Goal: Task Accomplishment & Management: Use online tool/utility

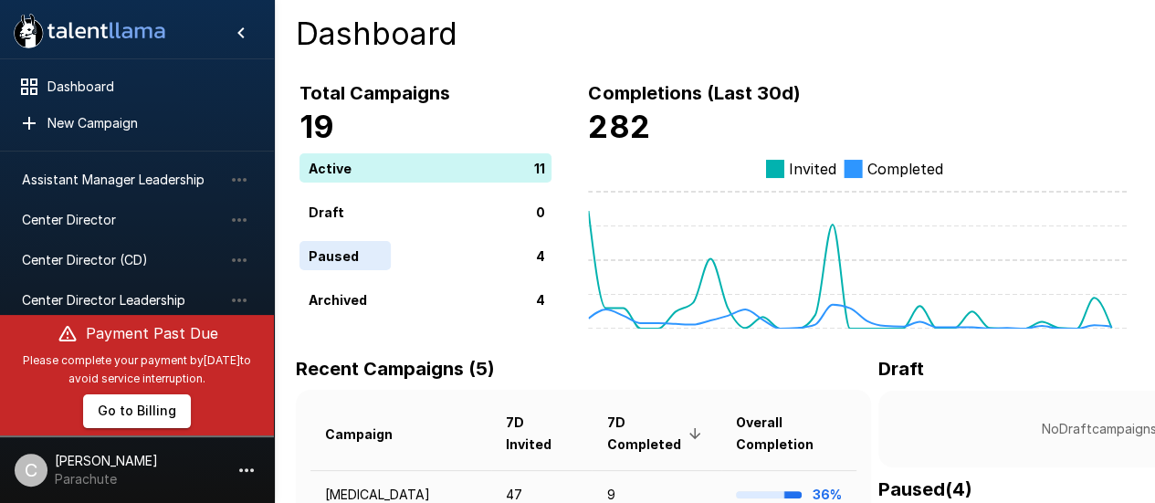
scroll to position [172, 0]
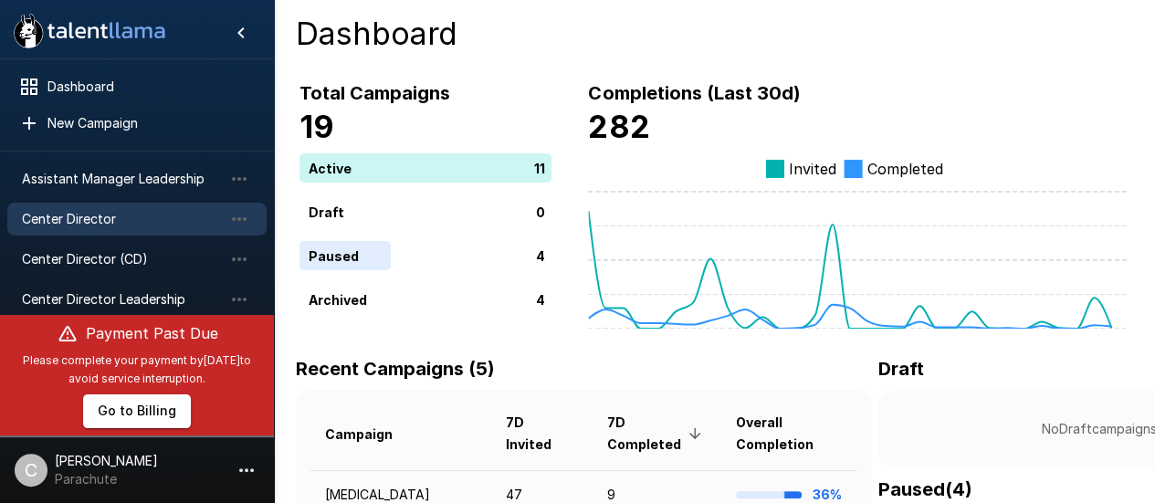
click at [110, 221] on span "Center Director" at bounding box center [122, 219] width 201 height 18
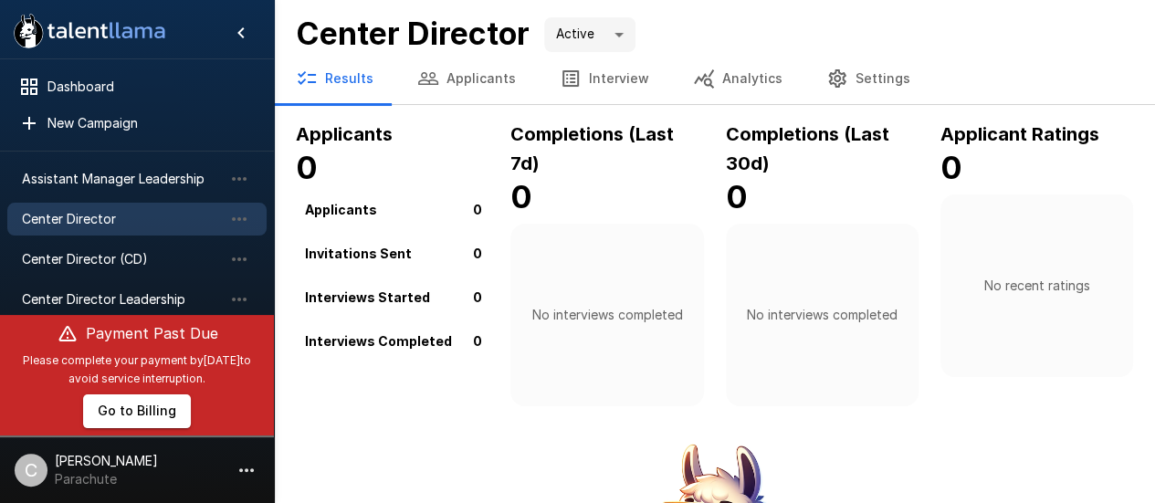
click at [457, 74] on button "Applicants" at bounding box center [466, 78] width 142 height 51
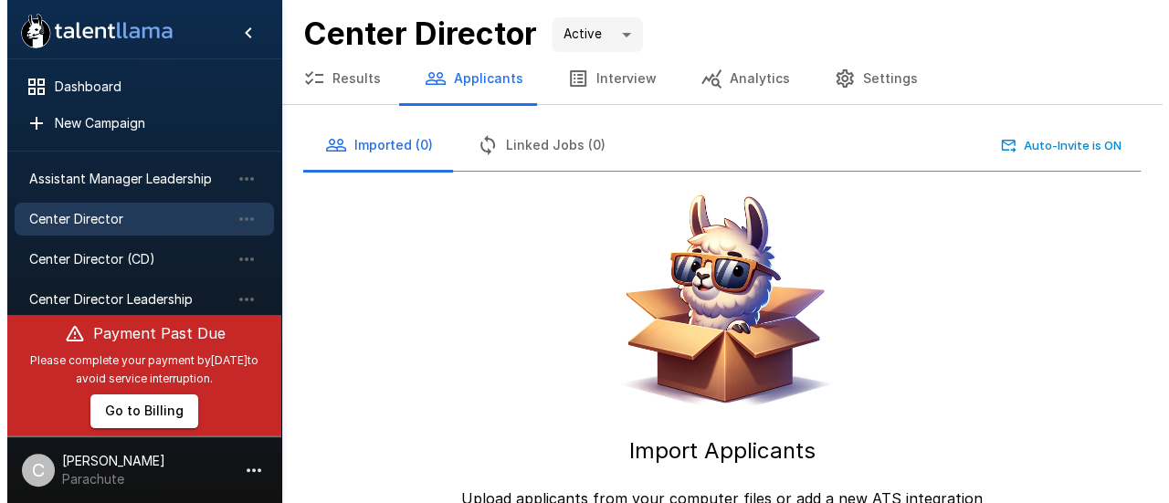
scroll to position [60, 0]
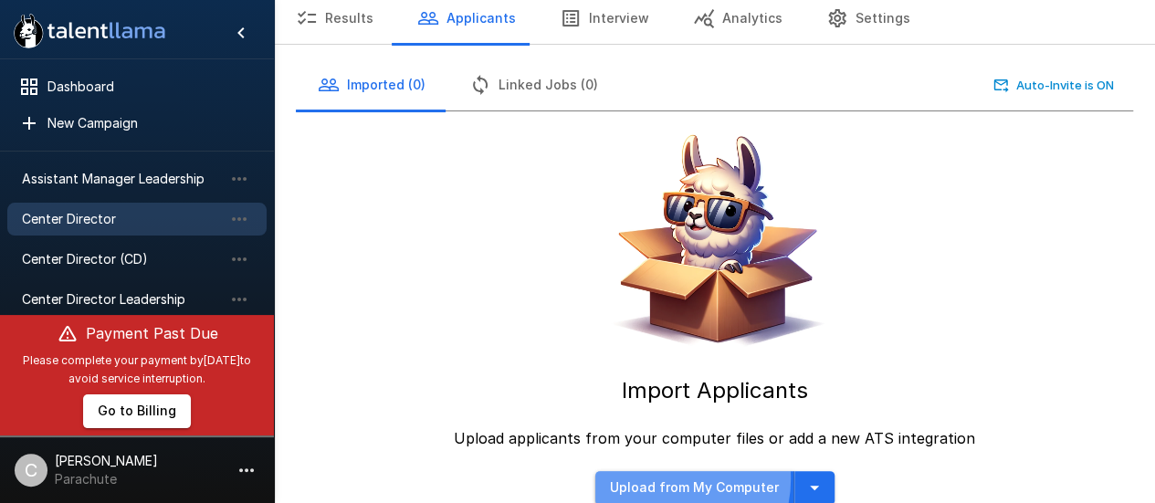
click at [660, 478] on button "Upload from My Computer" at bounding box center [694, 488] width 199 height 34
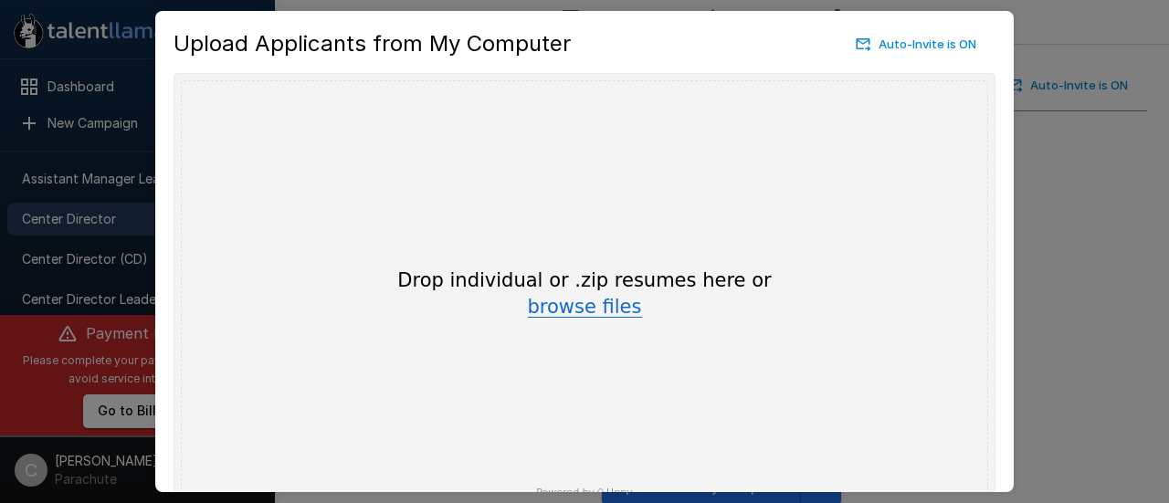
click at [584, 310] on button "browse files" at bounding box center [585, 308] width 114 height 20
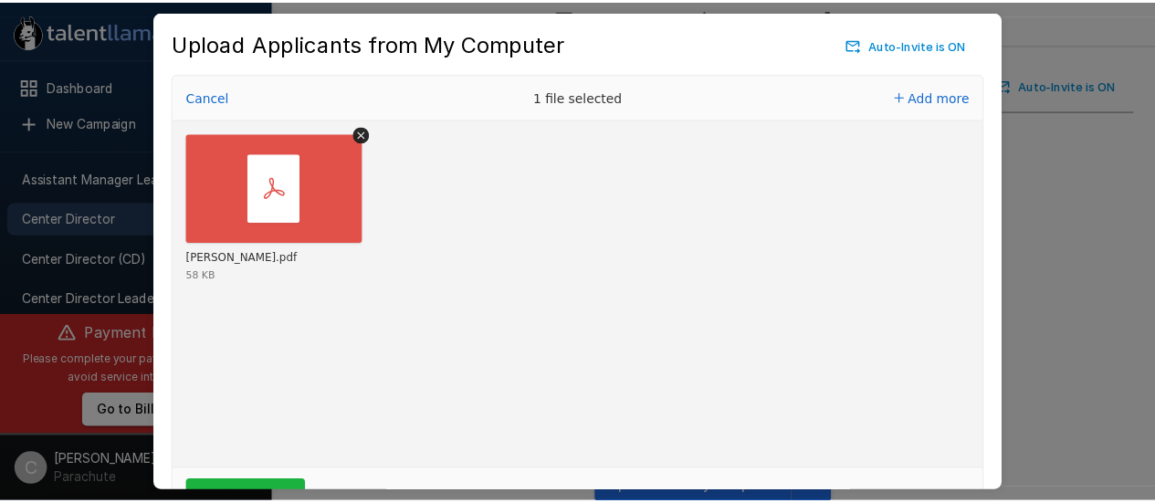
scroll to position [103, 0]
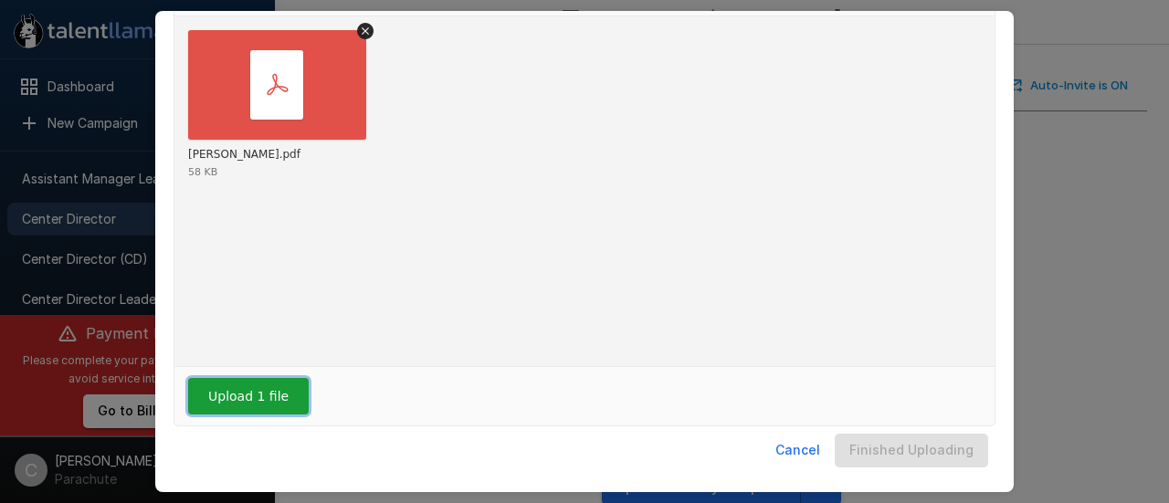
click at [279, 403] on button "Upload 1 file" at bounding box center [248, 396] width 121 height 37
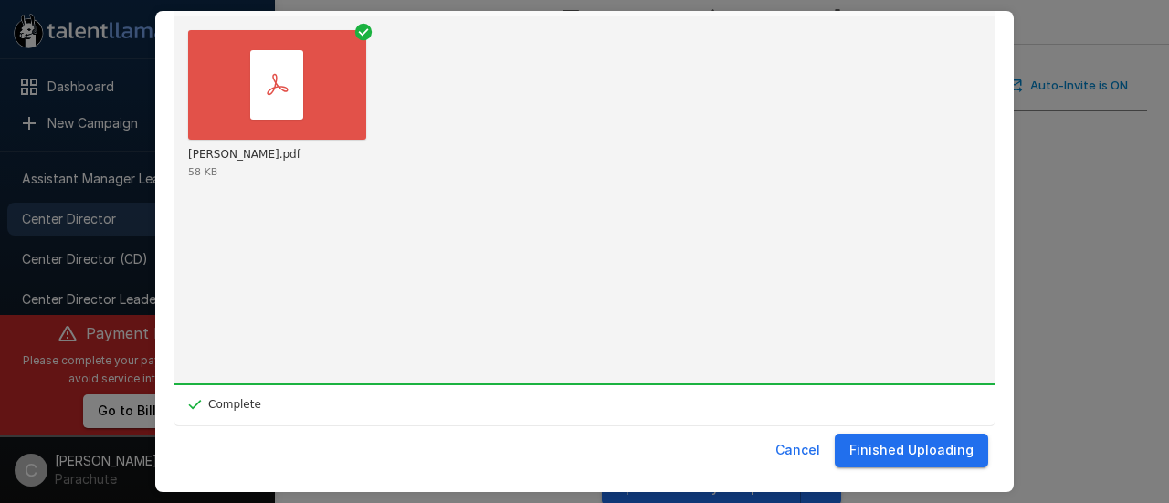
click at [927, 454] on button "Finished Uploading" at bounding box center [910, 451] width 153 height 34
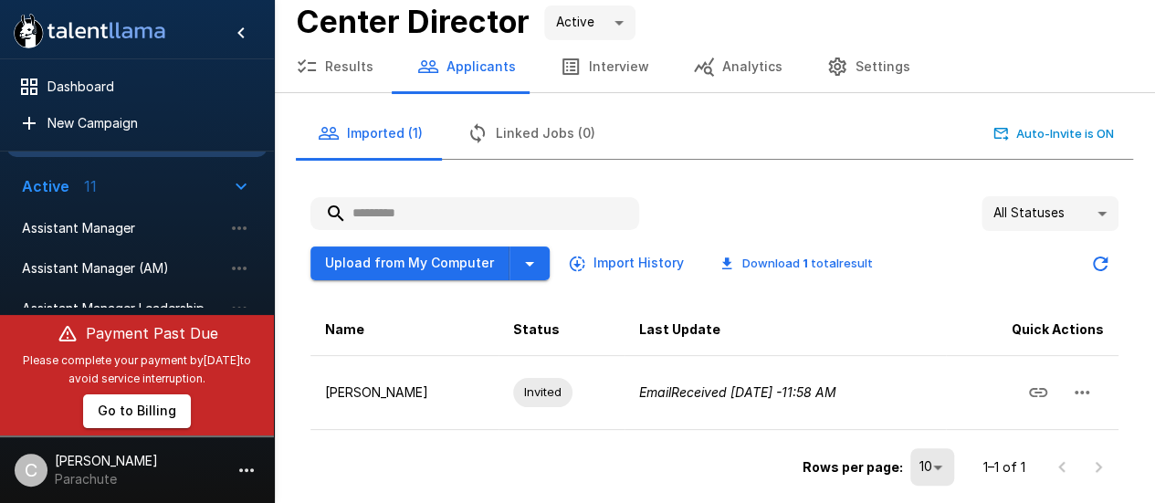
scroll to position [24, 0]
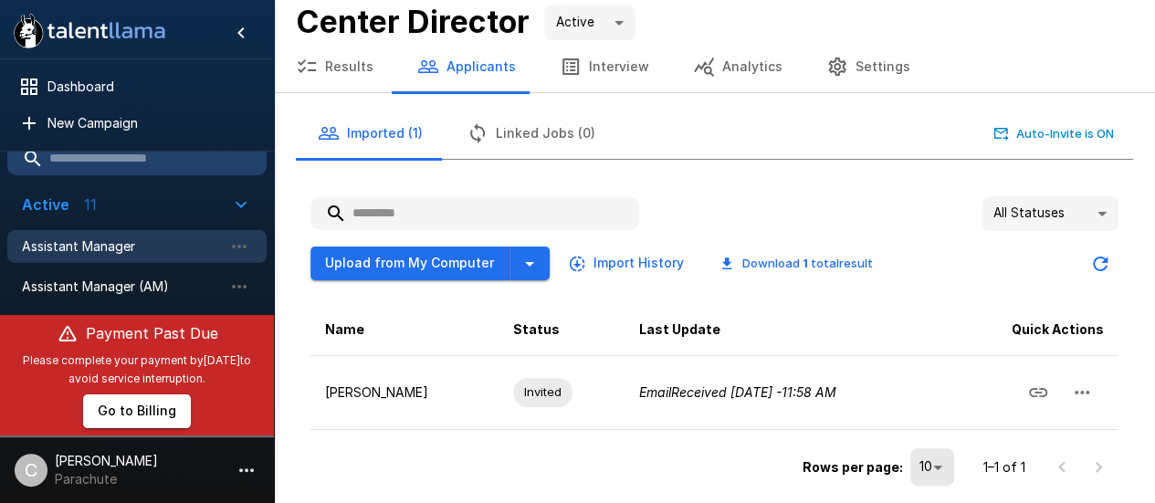
click at [112, 258] on div "Assistant Manager" at bounding box center [136, 246] width 259 height 33
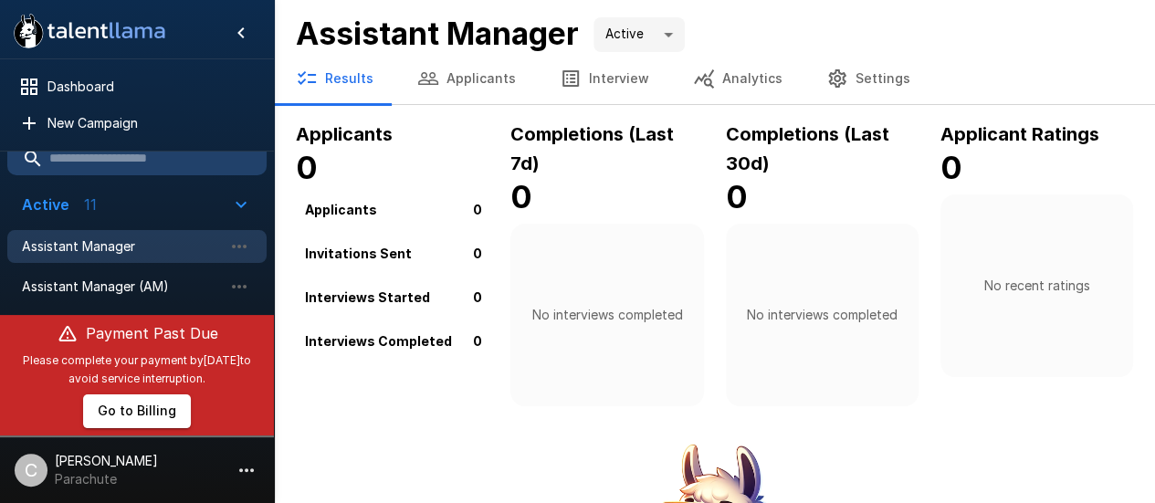
click at [454, 63] on button "Applicants" at bounding box center [466, 78] width 142 height 51
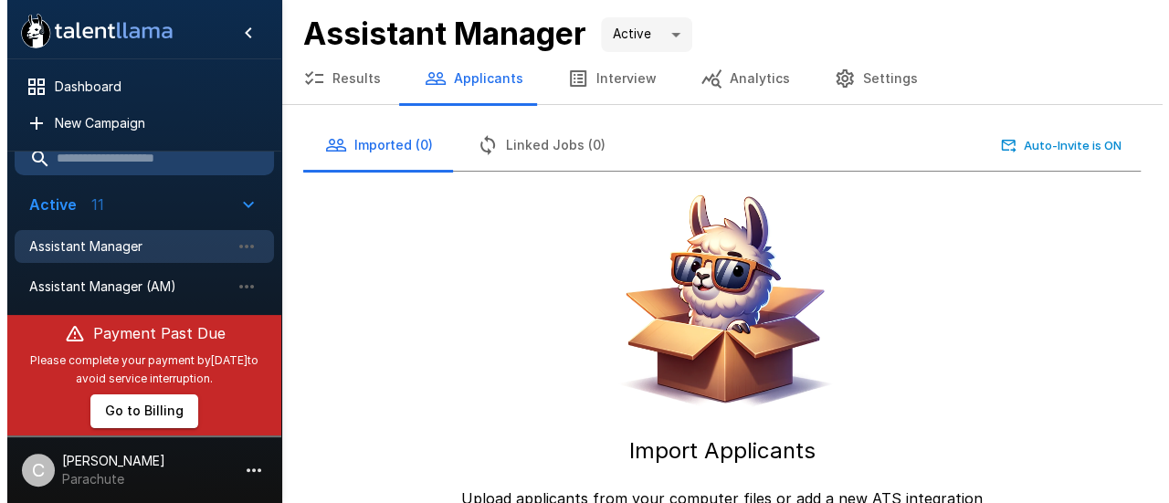
scroll to position [60, 0]
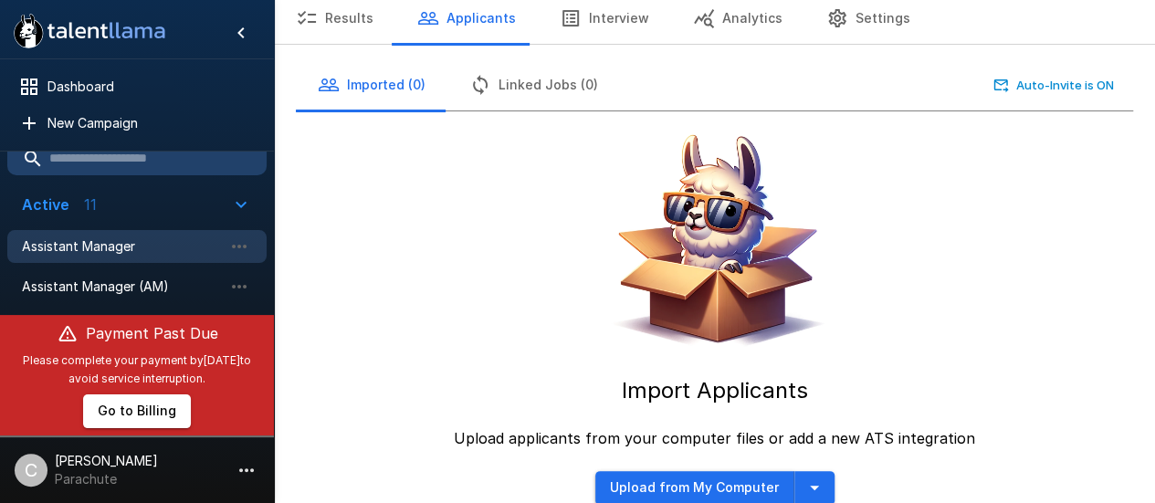
click at [648, 481] on button "Upload from My Computer" at bounding box center [694, 488] width 199 height 34
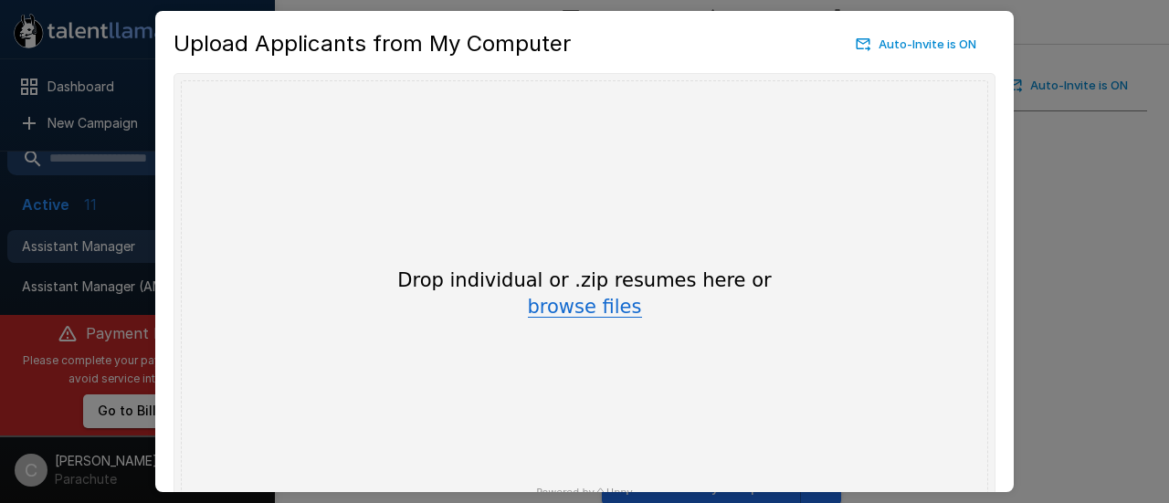
click at [556, 306] on button "browse files" at bounding box center [585, 308] width 114 height 20
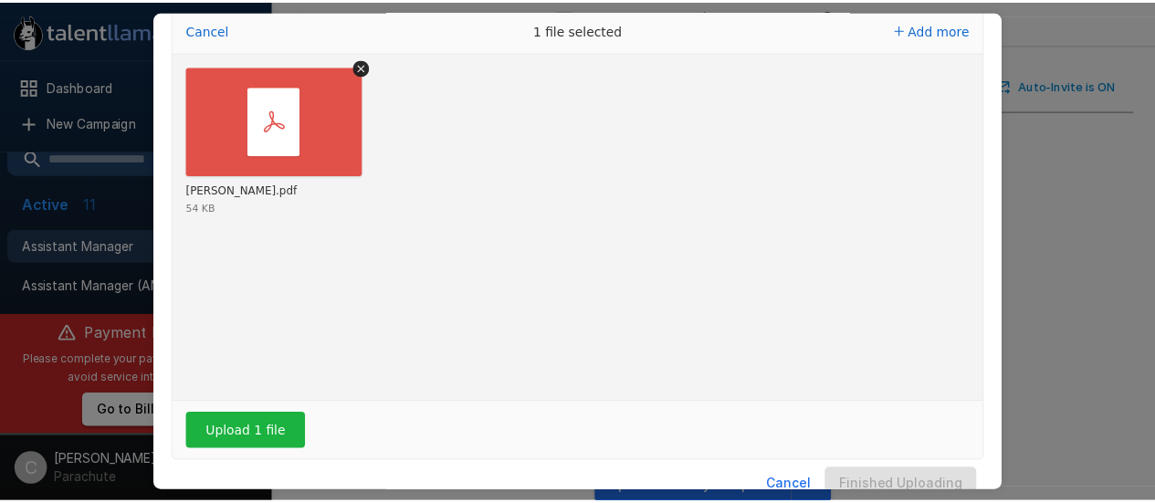
scroll to position [84, 0]
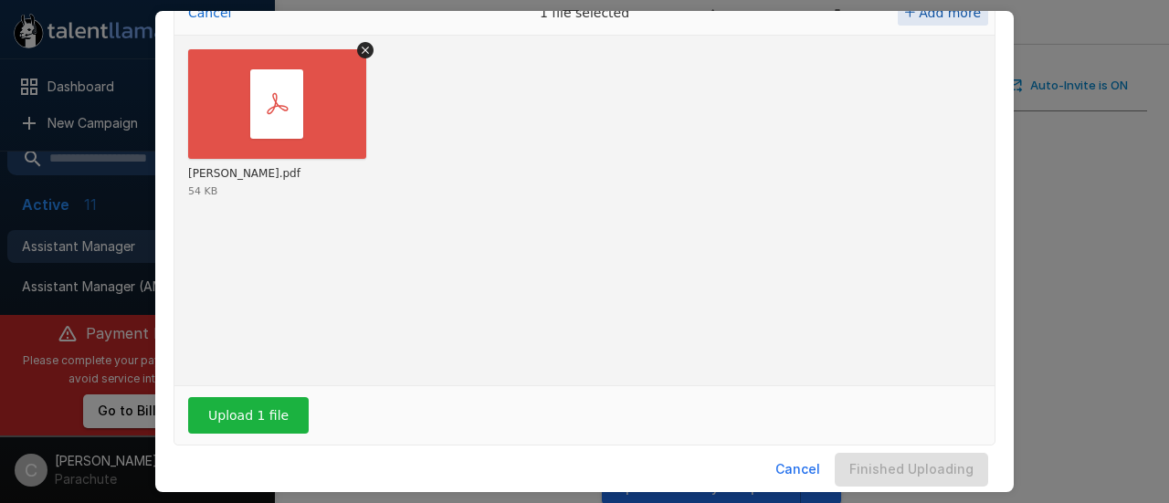
click at [934, 18] on span "Add more" at bounding box center [949, 12] width 62 height 15
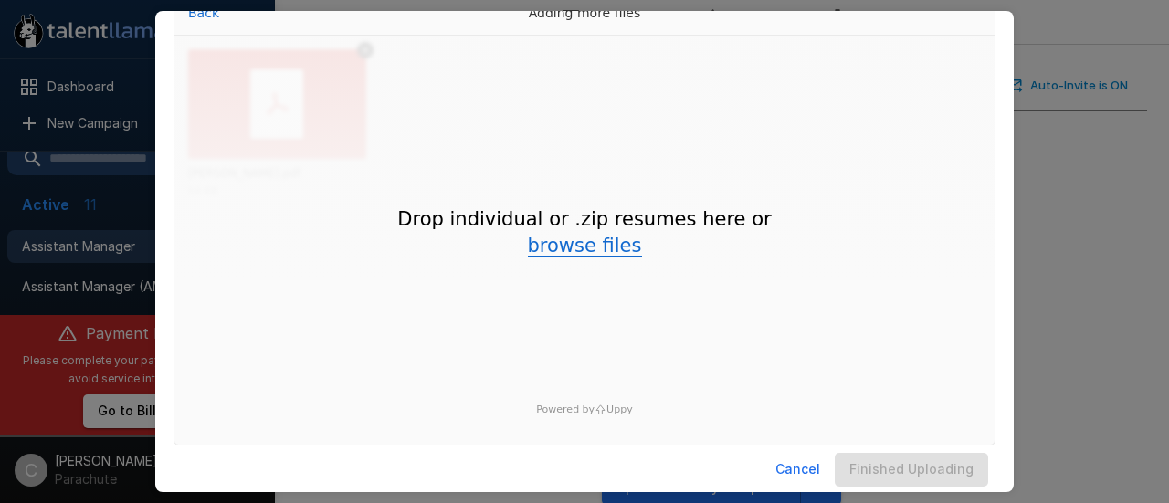
click at [593, 249] on button "browse files" at bounding box center [585, 246] width 114 height 20
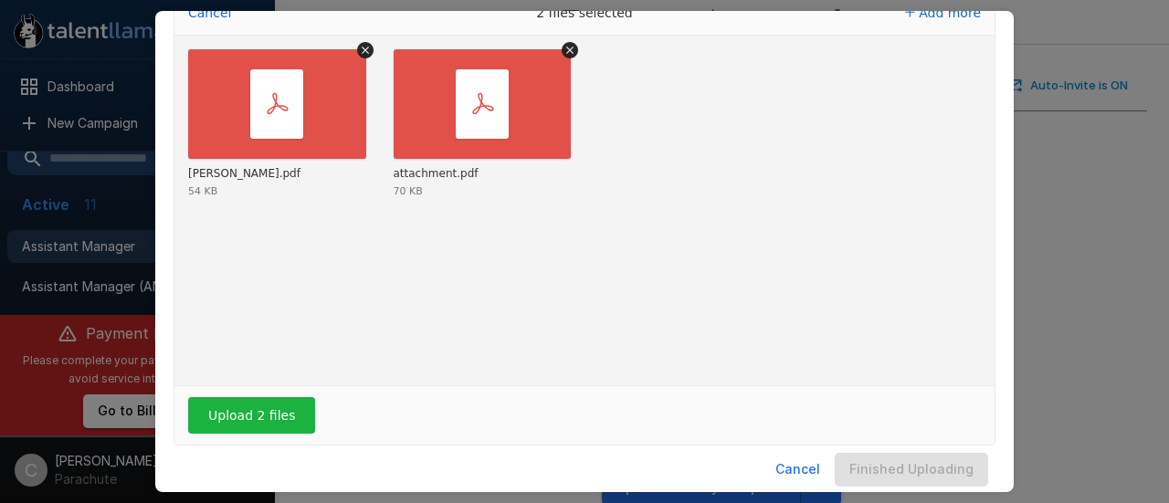
click at [265, 387] on div "Upload 2 files" at bounding box center [584, 415] width 820 height 58
click at [245, 404] on button "Upload 2 files" at bounding box center [251, 415] width 127 height 37
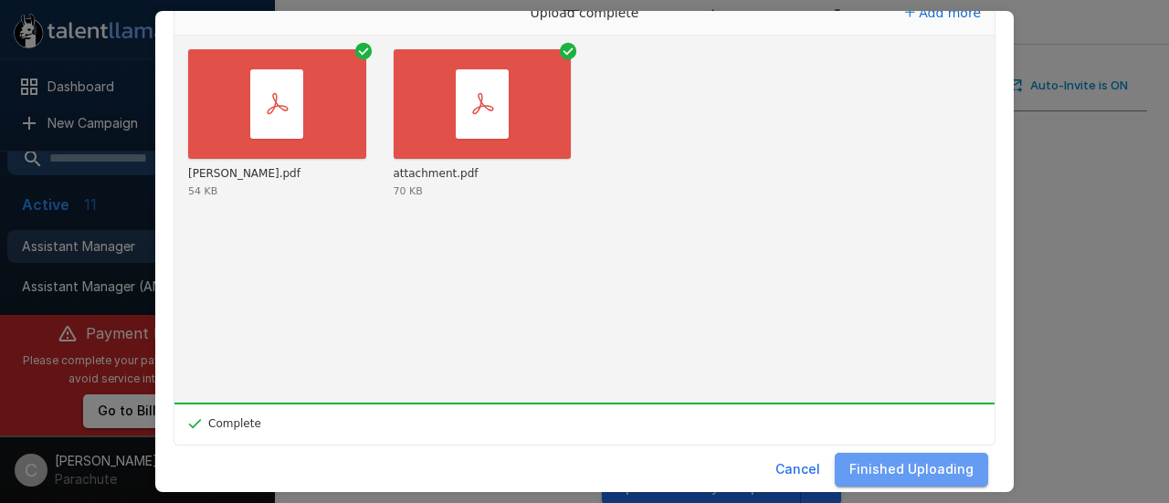
click at [908, 470] on button "Finished Uploading" at bounding box center [910, 470] width 153 height 34
